Goal: Information Seeking & Learning: Learn about a topic

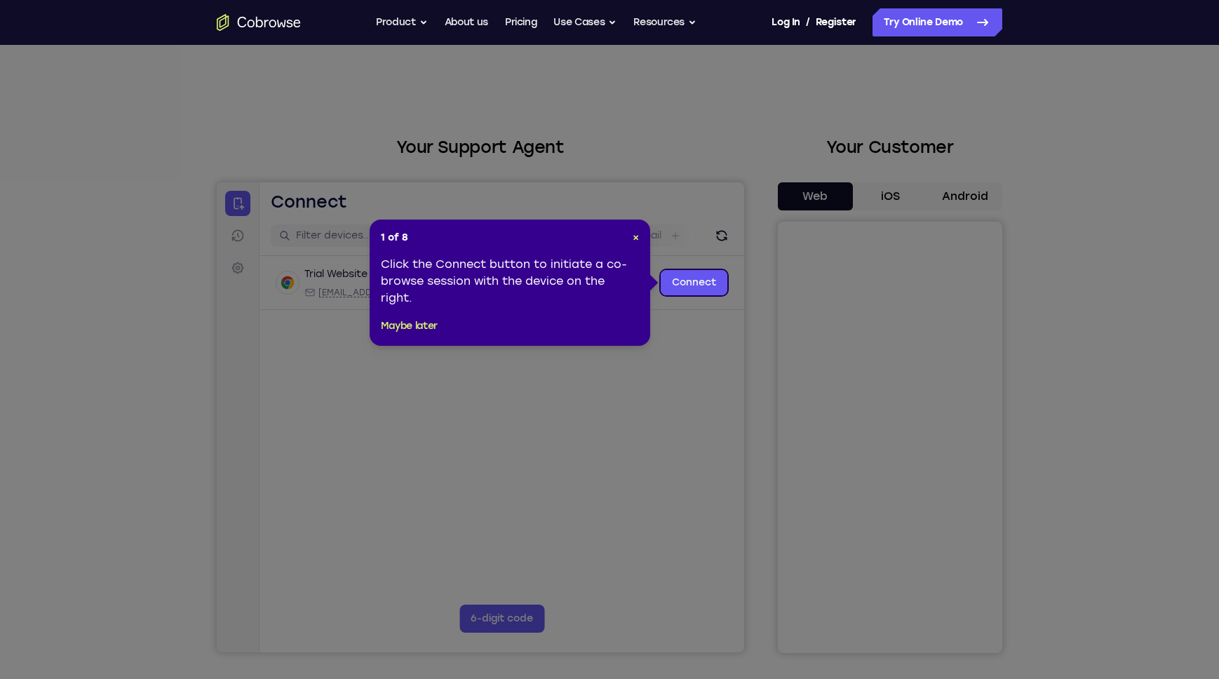
click at [639, 242] on div "1 of 8 × Click the Connect button to initiate a co-browse session with the devi…" at bounding box center [510, 283] width 281 height 126
click at [636, 239] on span "×" at bounding box center [636, 237] width 6 height 12
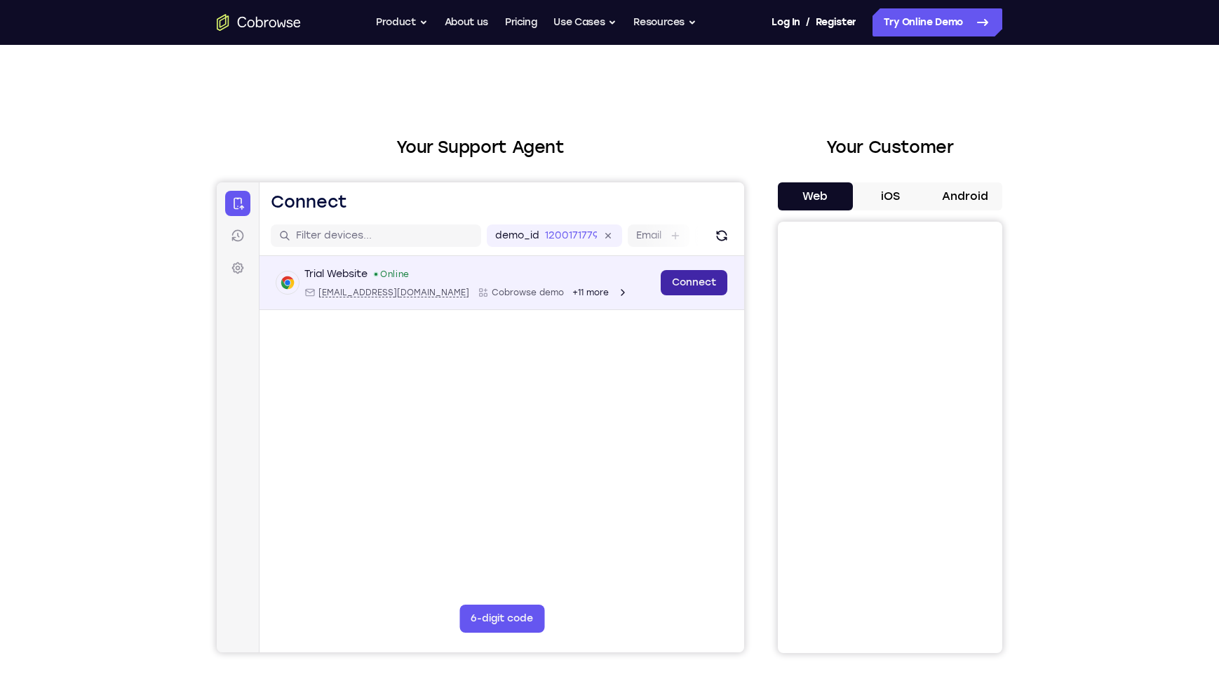
click at [669, 284] on link "Connect" at bounding box center [694, 282] width 67 height 25
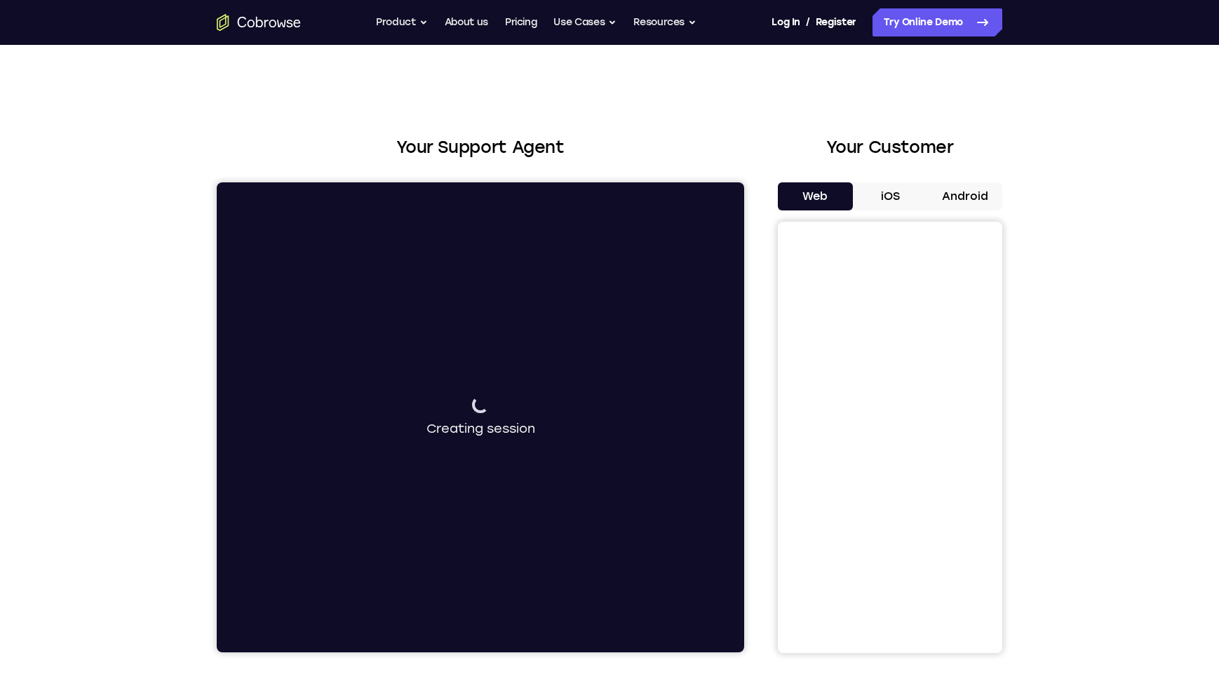
click at [761, 415] on div "Your Support Agent Your Customer Web iOS Android" at bounding box center [610, 394] width 786 height 518
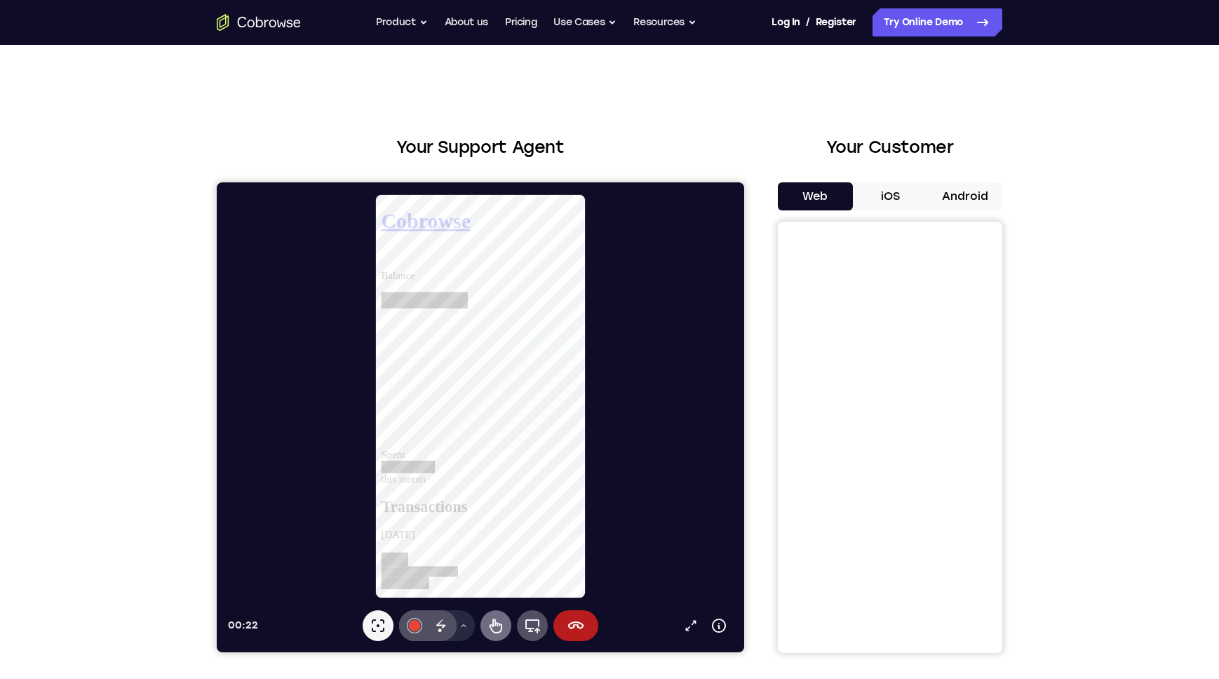
click at [381, 260] on icon at bounding box center [381, 260] width 0 height 0
click at [419, 219] on h1 "Cobrowse" at bounding box center [487, 222] width 213 height 26
click at [485, 274] on p "Balance" at bounding box center [487, 280] width 213 height 13
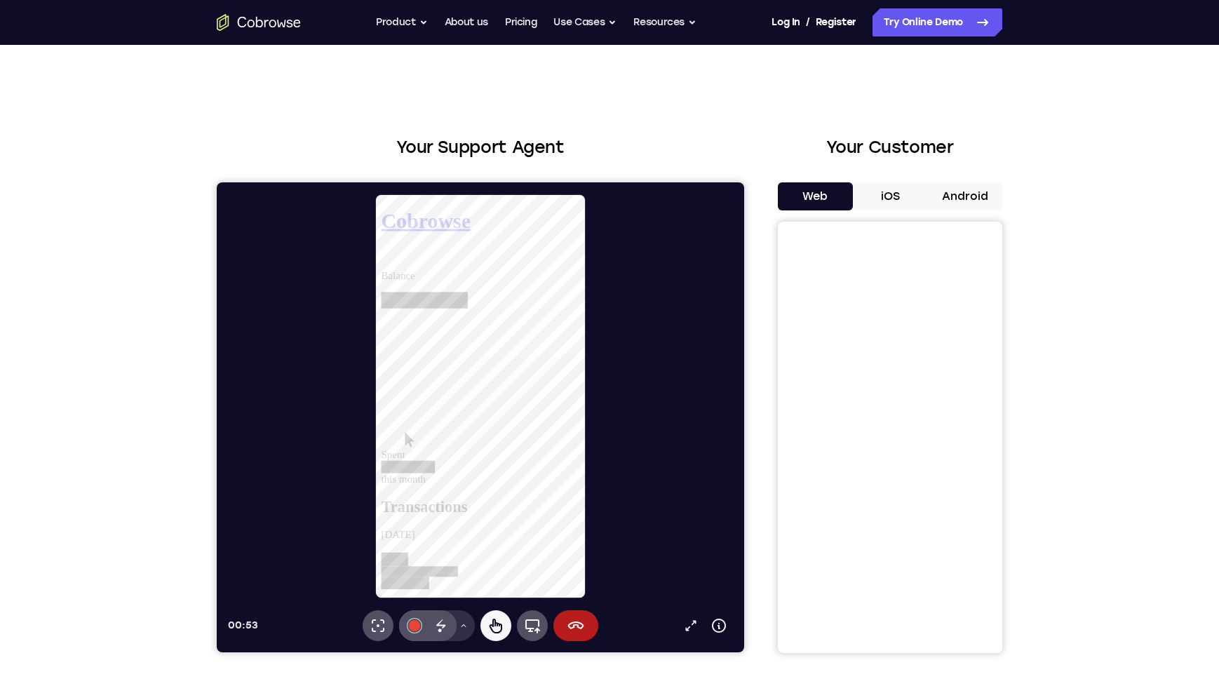
click at [461, 631] on button "Drawing tools menu" at bounding box center [463, 625] width 22 height 31
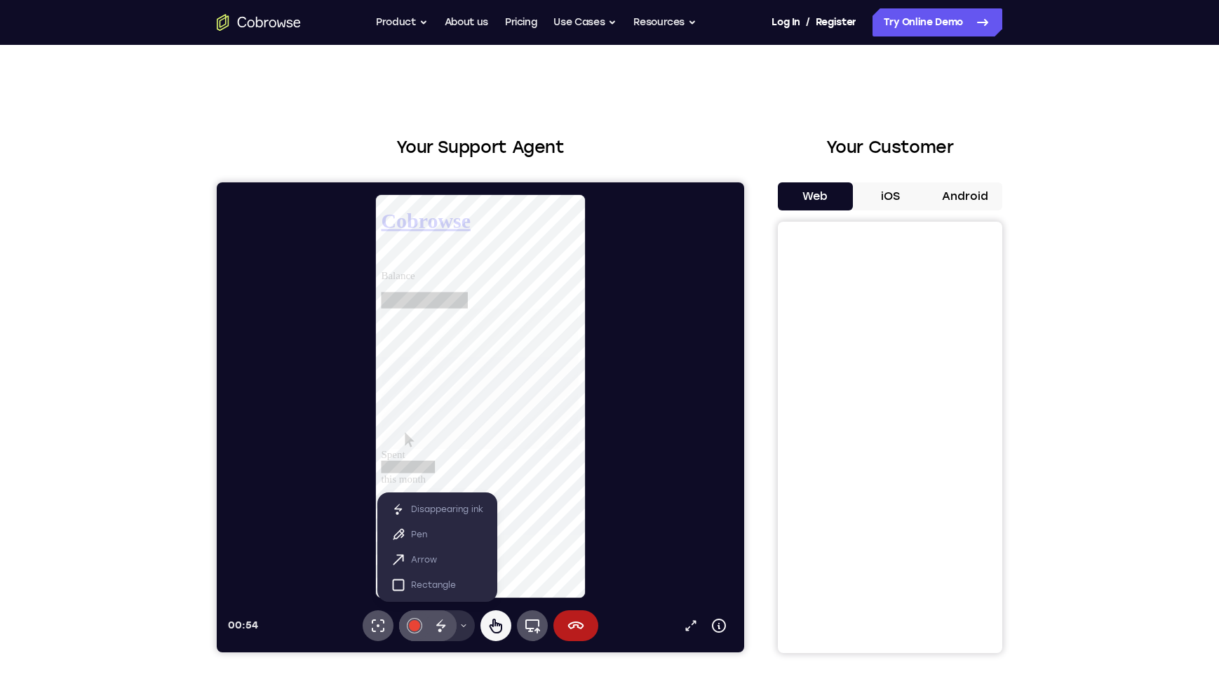
click at [461, 631] on button "Drawing tools menu" at bounding box center [463, 625] width 22 height 31
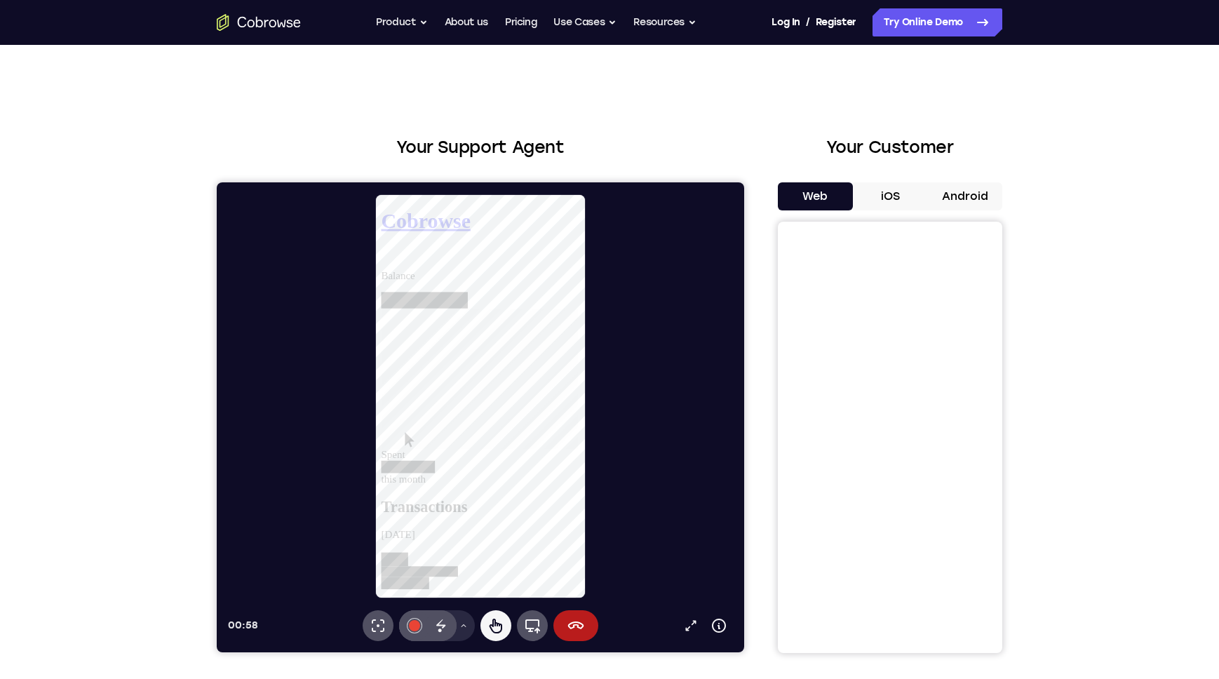
click at [568, 274] on div "Balance" at bounding box center [487, 294] width 213 height 41
click at [563, 274] on div "Balance" at bounding box center [487, 294] width 213 height 41
click at [553, 274] on div "Balance" at bounding box center [487, 294] width 213 height 41
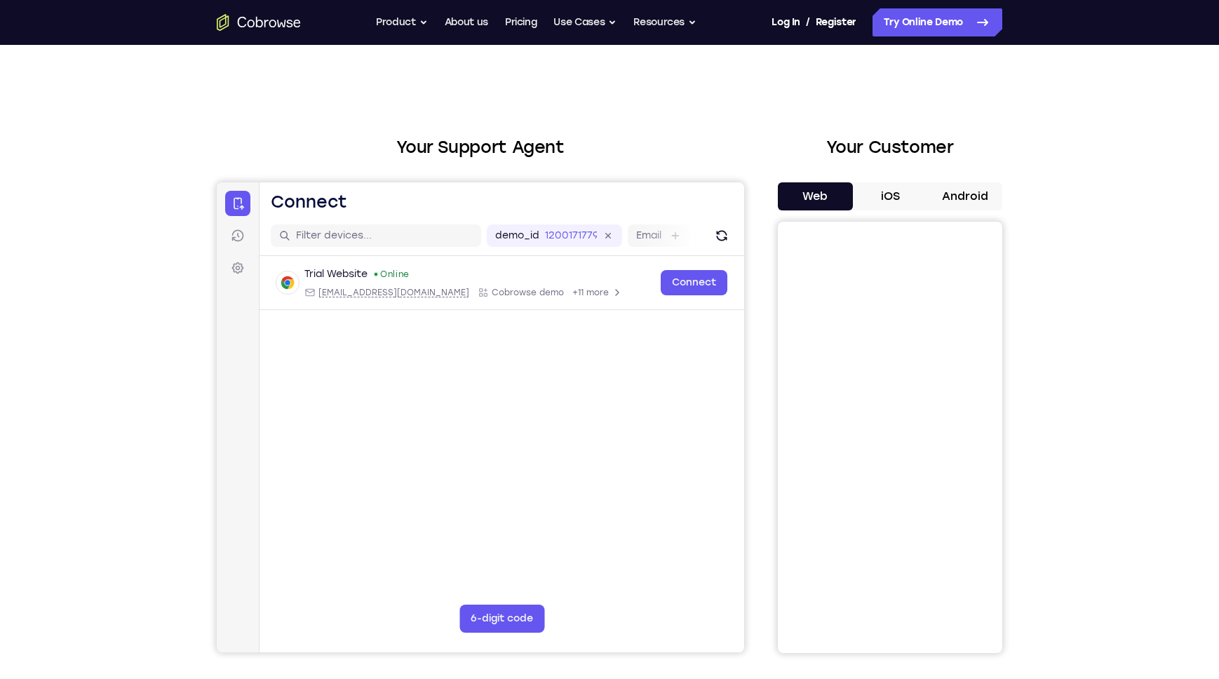
click at [873, 197] on button "iOS" at bounding box center [890, 196] width 75 height 28
click at [956, 200] on button "Android" at bounding box center [964, 196] width 75 height 28
click at [513, 29] on link "Pricing" at bounding box center [521, 22] width 32 height 28
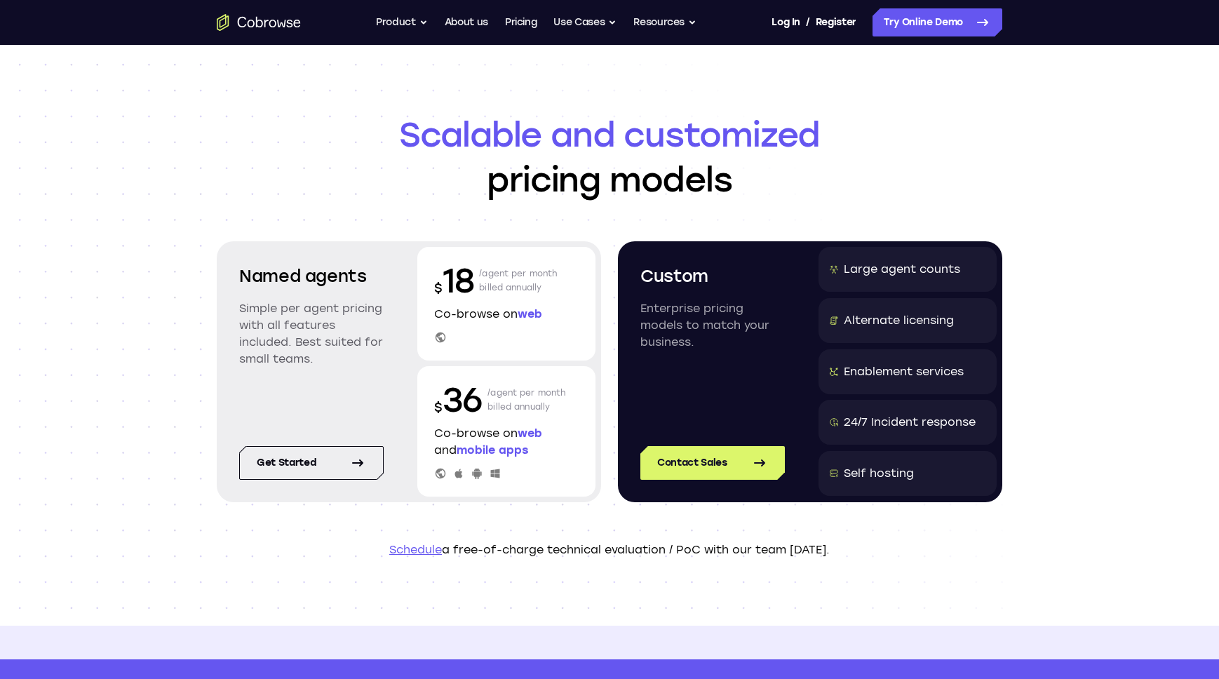
click at [155, 357] on div "Scalable and customized pricing models Named agents Simple per agent pricing wi…" at bounding box center [609, 335] width 1219 height 581
click at [488, 394] on p "/agent per month billed annually" at bounding box center [527, 399] width 79 height 45
click at [509, 396] on p "/agent per month billed annually" at bounding box center [527, 399] width 79 height 45
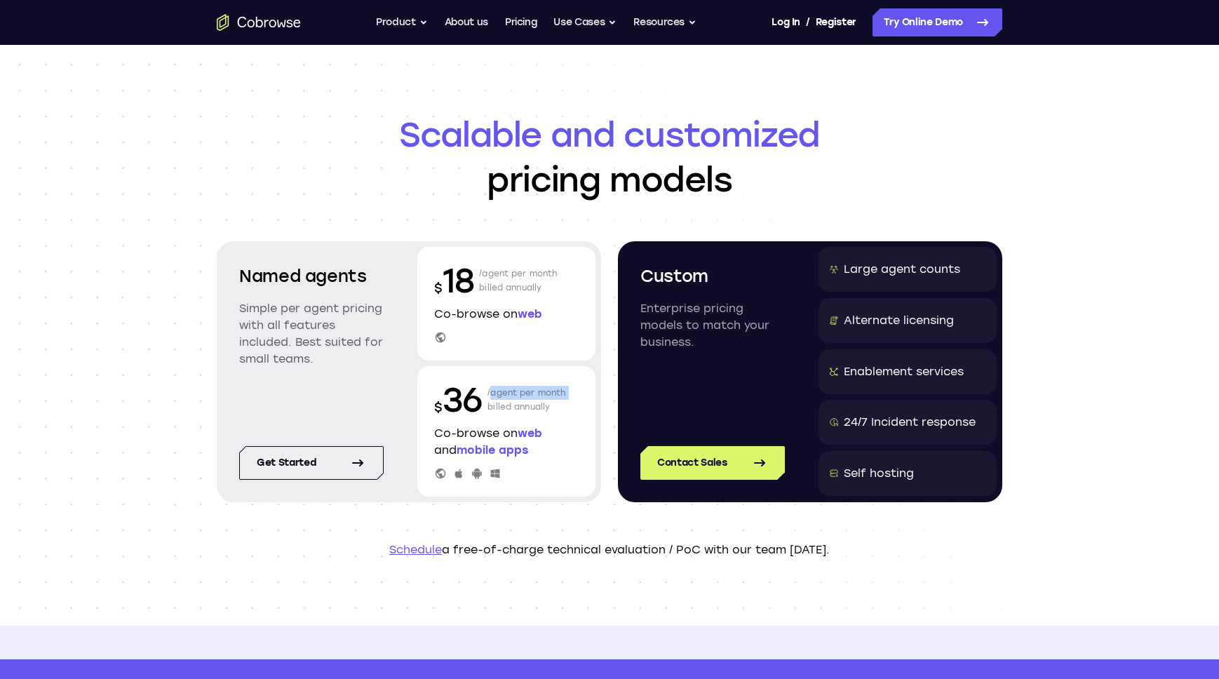
click at [509, 396] on p "/agent per month billed annually" at bounding box center [527, 399] width 79 height 45
click at [516, 398] on p "/agent per month billed annually" at bounding box center [527, 399] width 79 height 45
click at [516, 403] on p "/agent per month billed annually" at bounding box center [527, 399] width 79 height 45
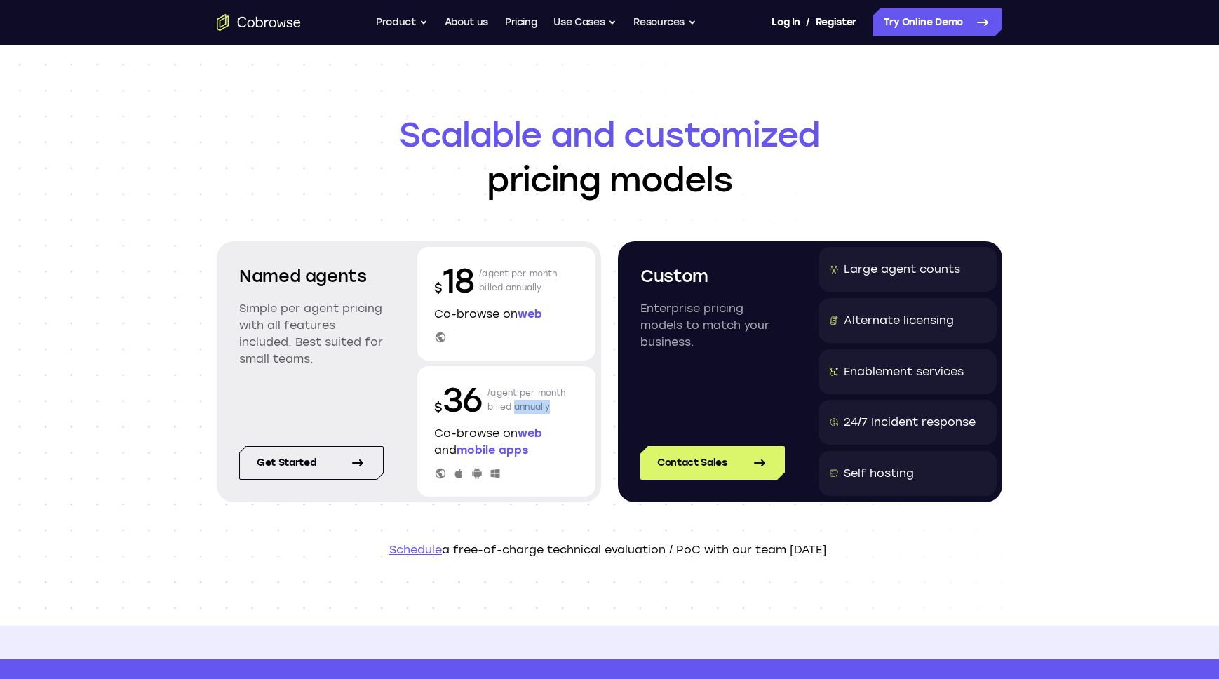
click at [516, 403] on p "/agent per month billed annually" at bounding box center [527, 399] width 79 height 45
click at [523, 402] on p "/agent per month billed annually" at bounding box center [527, 399] width 79 height 45
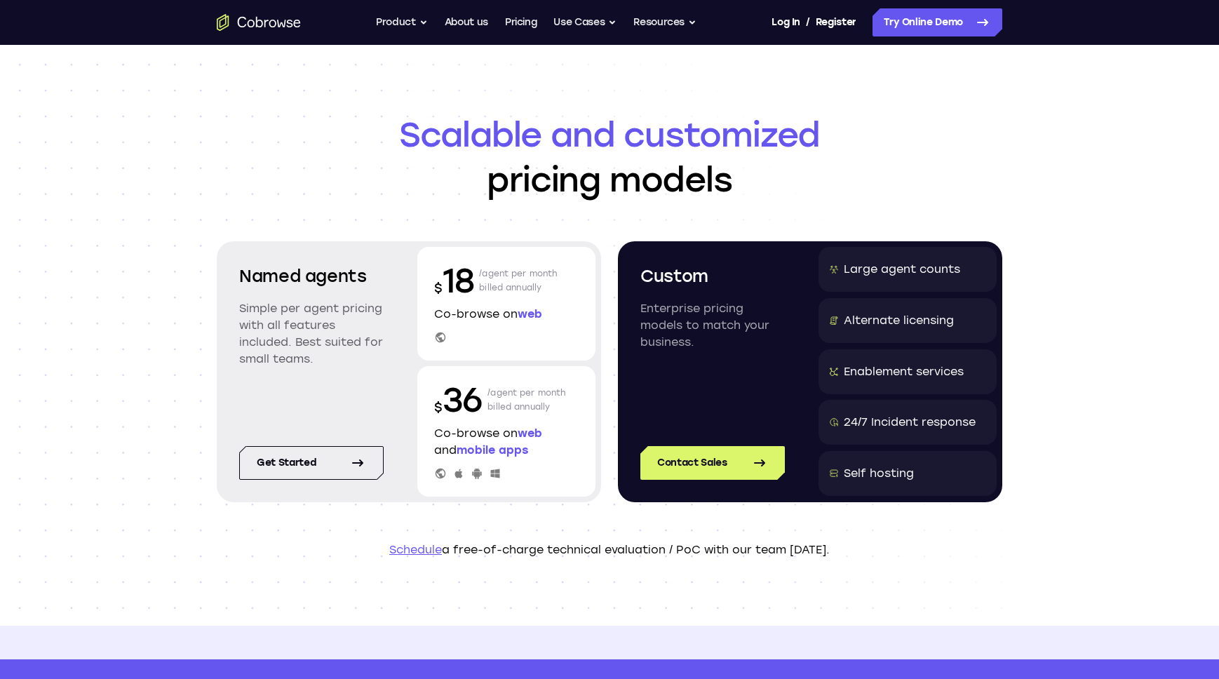
click at [527, 384] on p "/agent per month billed annually" at bounding box center [527, 399] width 79 height 45
click at [527, 393] on p "/agent per month billed annually" at bounding box center [527, 399] width 79 height 45
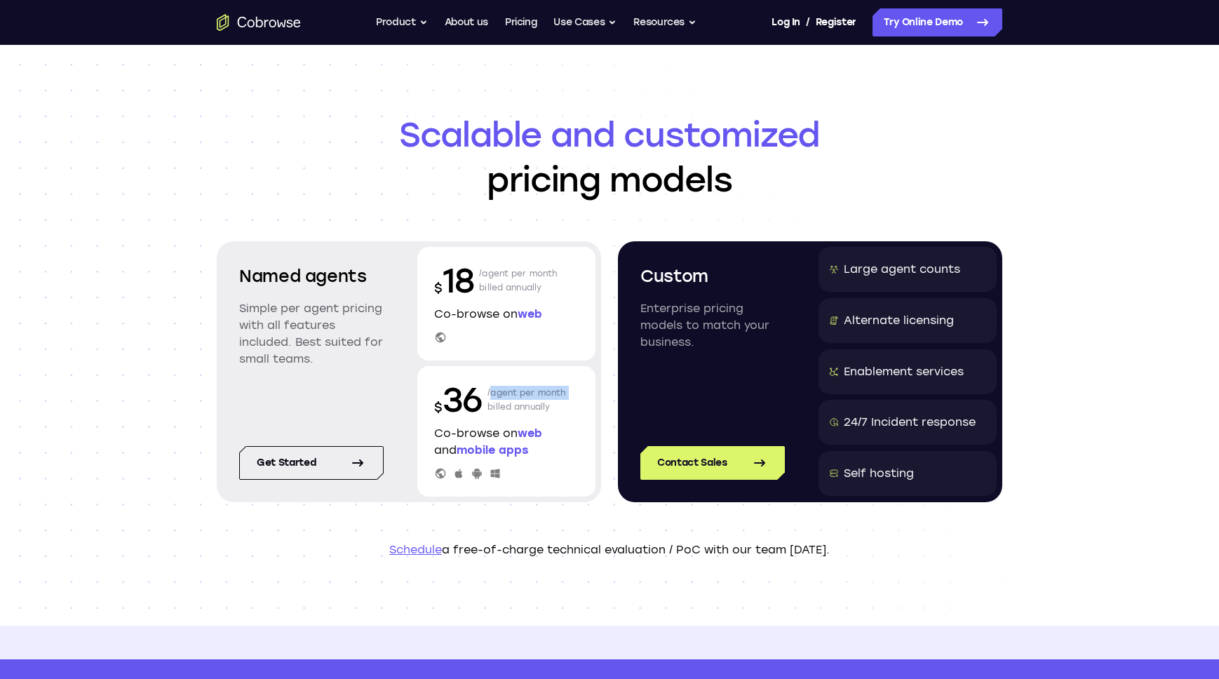
click at [527, 393] on p "/agent per month billed annually" at bounding box center [527, 399] width 79 height 45
click at [527, 398] on p "/agent per month billed annually" at bounding box center [527, 399] width 79 height 45
click at [527, 402] on p "/agent per month billed annually" at bounding box center [527, 399] width 79 height 45
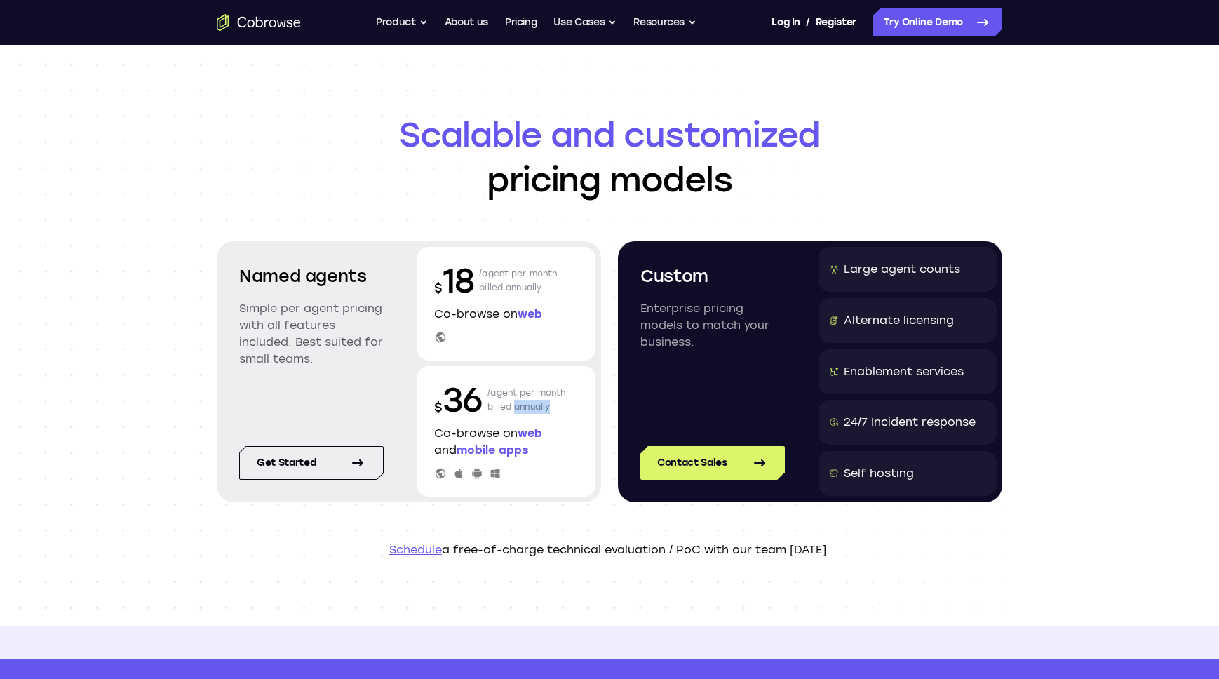
click at [527, 402] on p "/agent per month billed annually" at bounding box center [527, 399] width 79 height 45
click at [532, 406] on p "/agent per month billed annually" at bounding box center [527, 399] width 79 height 45
click at [500, 129] on span "Scalable and customized" at bounding box center [610, 134] width 786 height 45
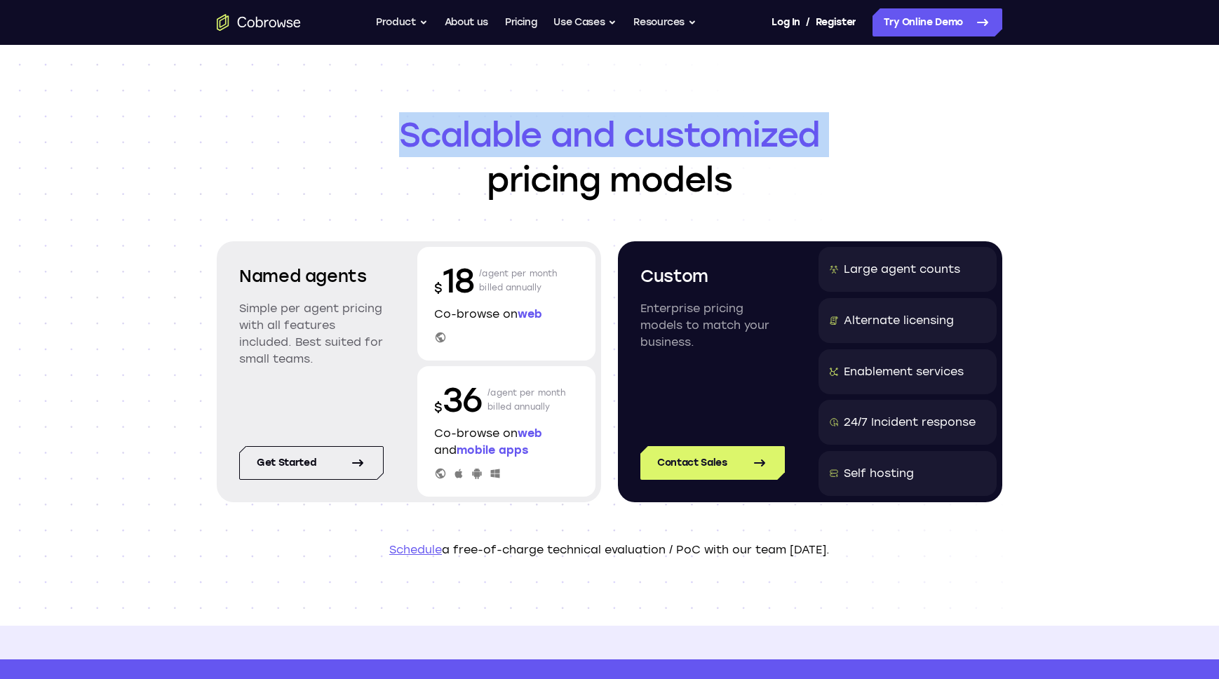
click at [500, 129] on span "Scalable and customized" at bounding box center [610, 134] width 786 height 45
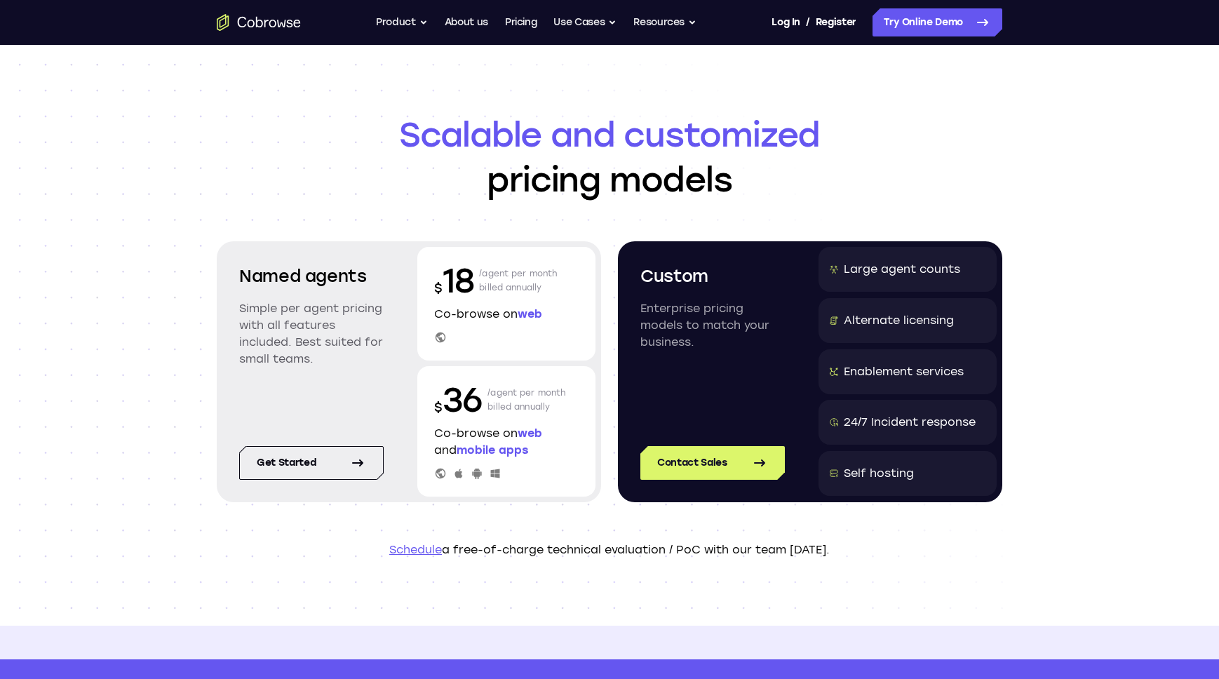
click at [471, 114] on span "Scalable and customized" at bounding box center [610, 134] width 786 height 45
click at [444, 112] on span "Scalable and customized" at bounding box center [610, 134] width 786 height 45
click at [402, 11] on button "Product" at bounding box center [402, 22] width 52 height 28
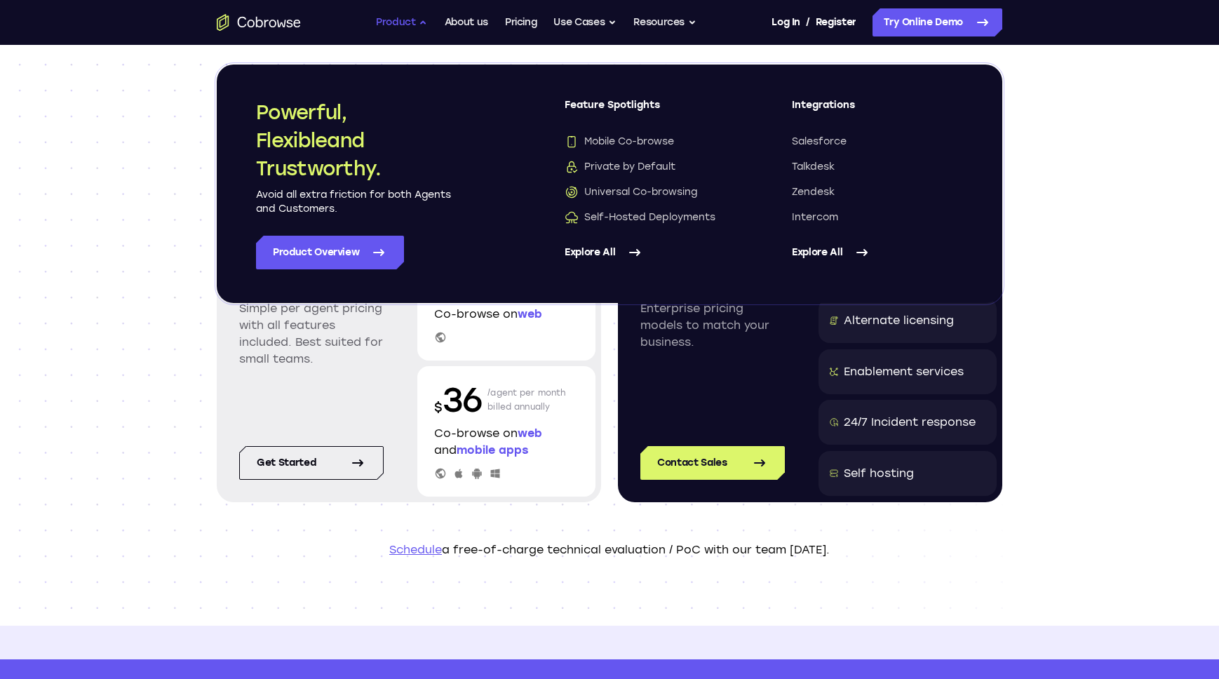
click at [402, 11] on button "Product" at bounding box center [402, 22] width 52 height 28
